Goal: Information Seeking & Learning: Learn about a topic

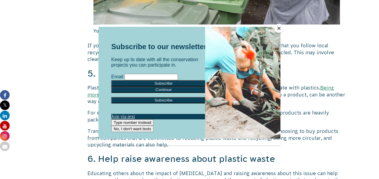
scroll to position [1450, 0]
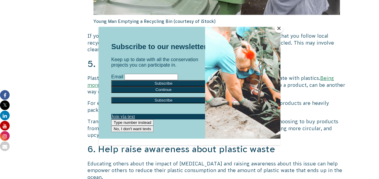
click at [279, 30] on button "Close" at bounding box center [278, 28] width 9 height 9
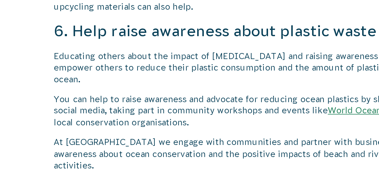
scroll to position [1553, 0]
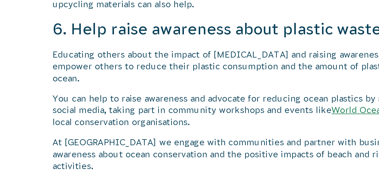
click at [166, 65] on p "Educating others about the impact of [MEDICAL_DATA] and raising awareness about…" at bounding box center [216, 67] width 259 height 20
